Goal: Find specific page/section: Find specific page/section

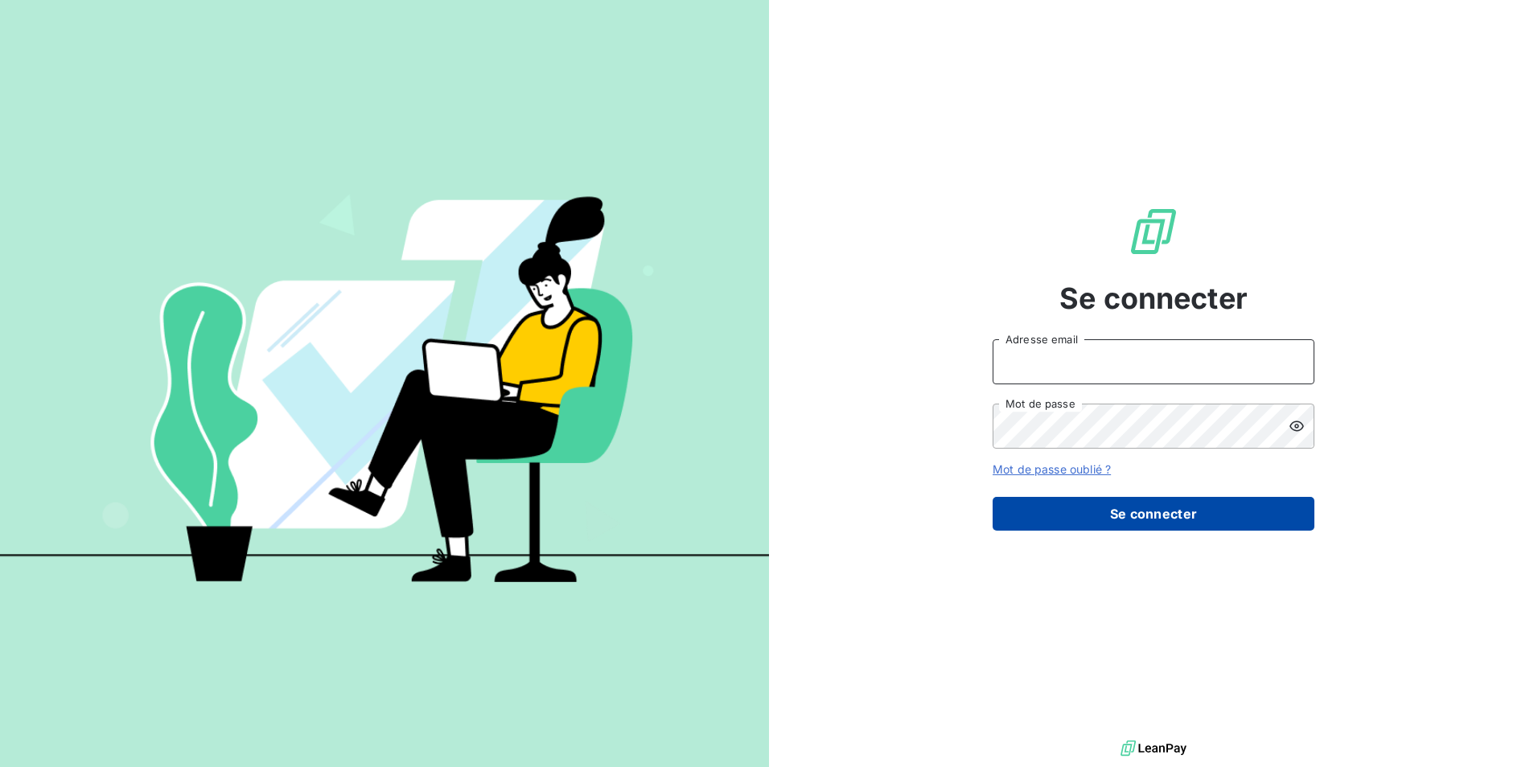
type input "[EMAIL_ADDRESS][PERSON_NAME][DOMAIN_NAME]"
click at [1063, 508] on button "Se connecter" at bounding box center [1153, 514] width 322 height 34
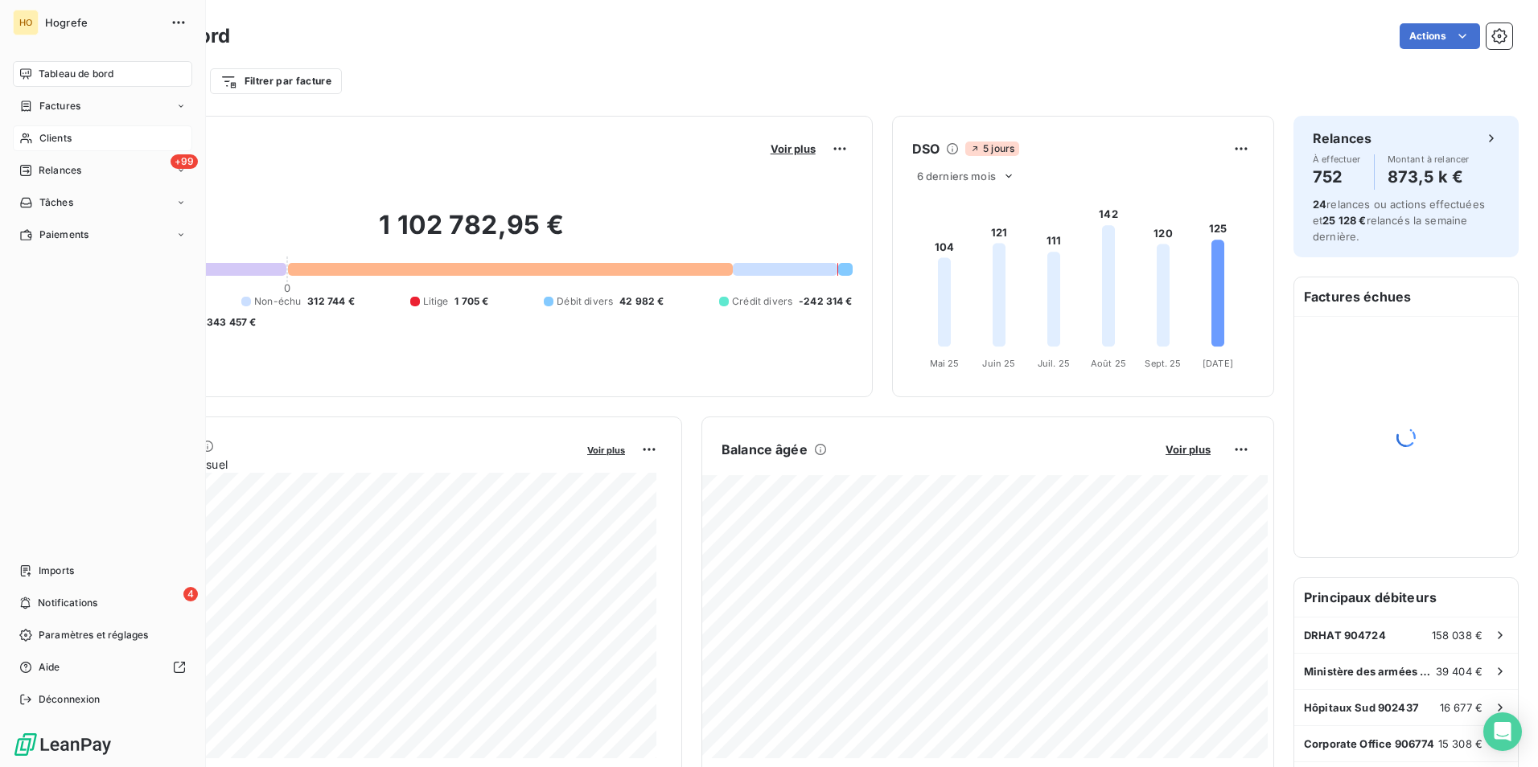
click at [32, 134] on icon at bounding box center [26, 138] width 14 height 13
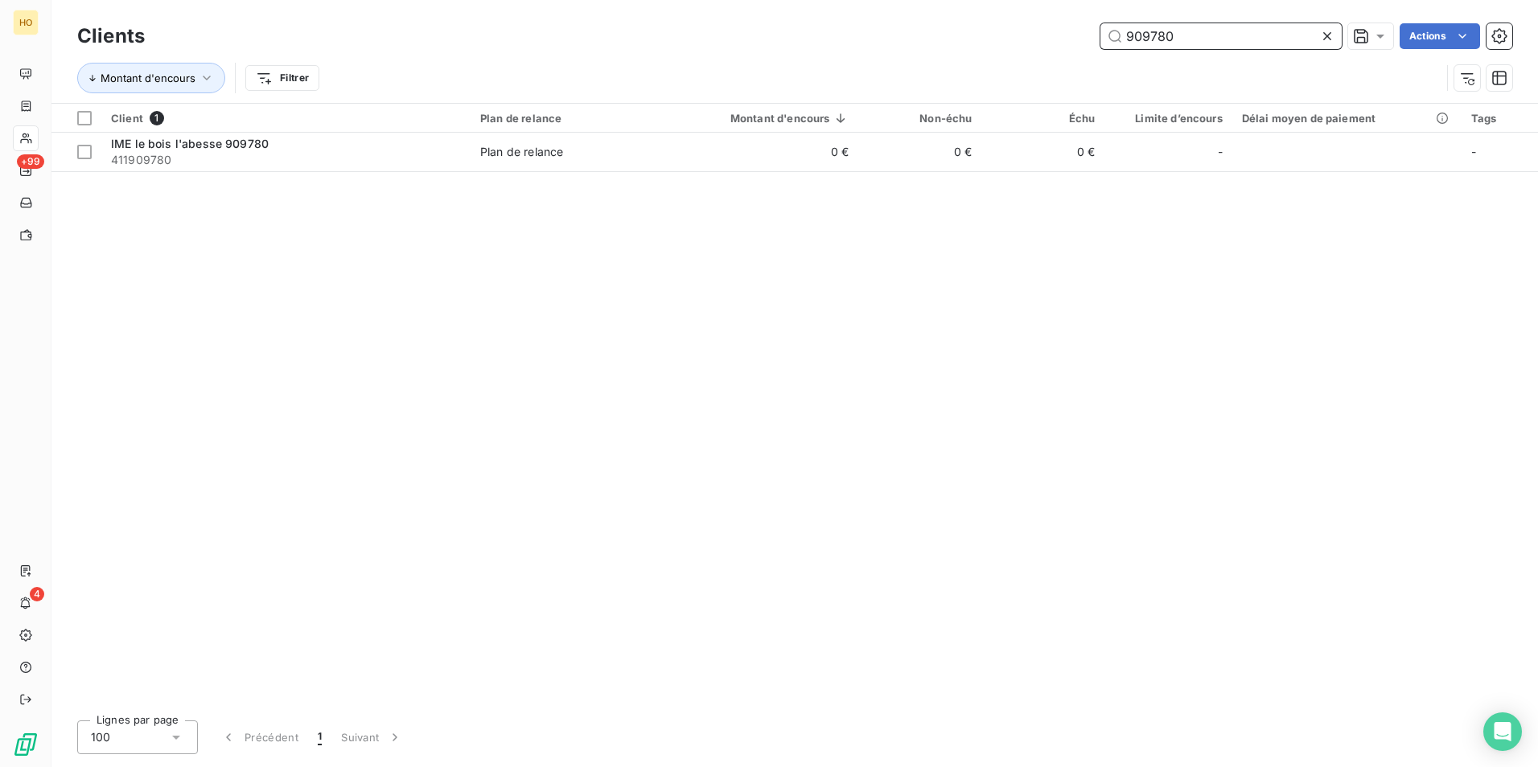
drag, startPoint x: 1181, startPoint y: 33, endPoint x: 931, endPoint y: 43, distance: 249.5
click at [931, 43] on div "909780 Actions" at bounding box center [838, 36] width 1348 height 26
drag, startPoint x: 1175, startPoint y: 36, endPoint x: 920, endPoint y: 96, distance: 261.8
click at [920, 96] on div "Clients 916461 Actions Montant d'encours Filtrer" at bounding box center [794, 61] width 1435 height 84
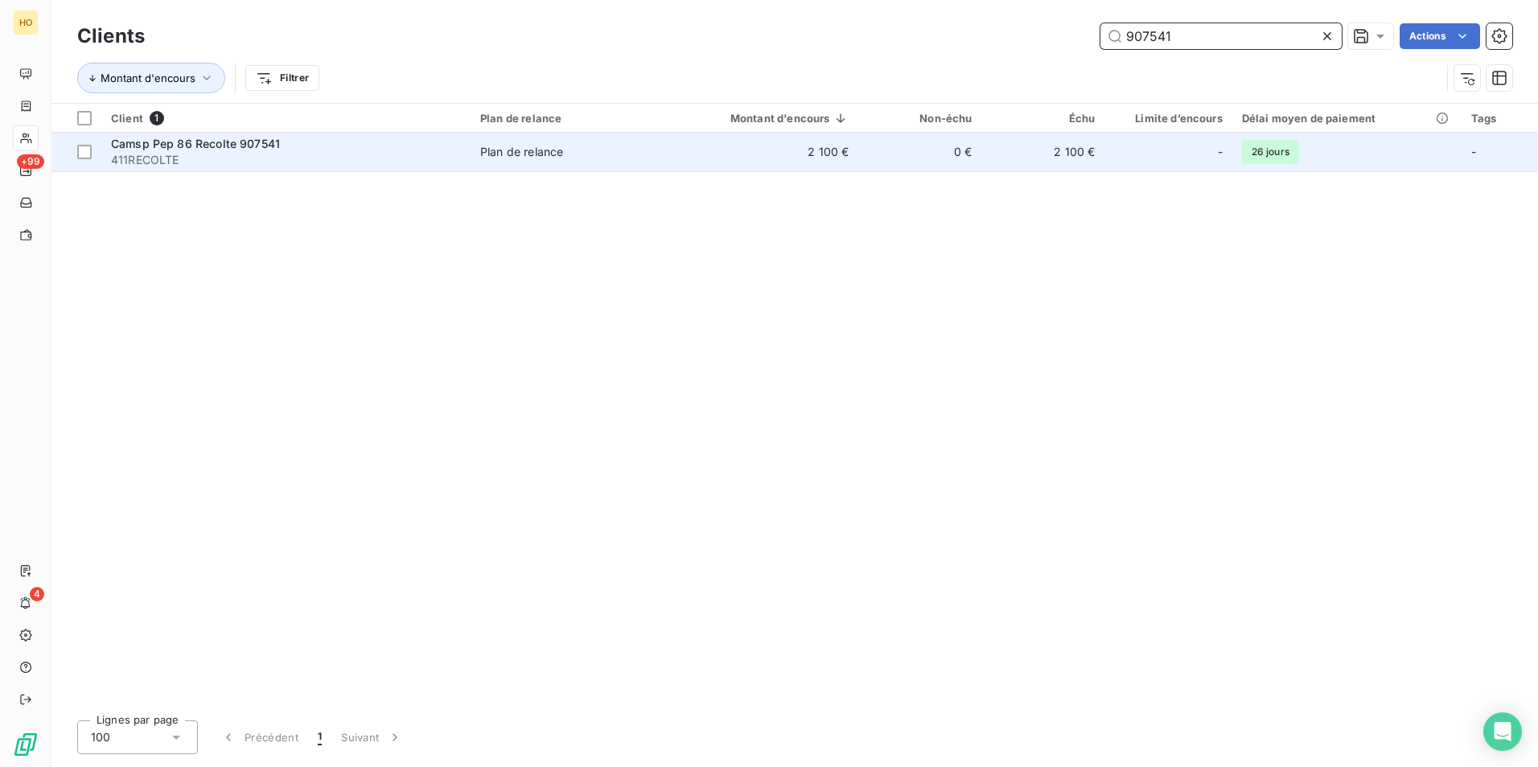
type input "907541"
click at [836, 151] on td "2 100 €" at bounding box center [765, 152] width 188 height 39
